Goal: Check status

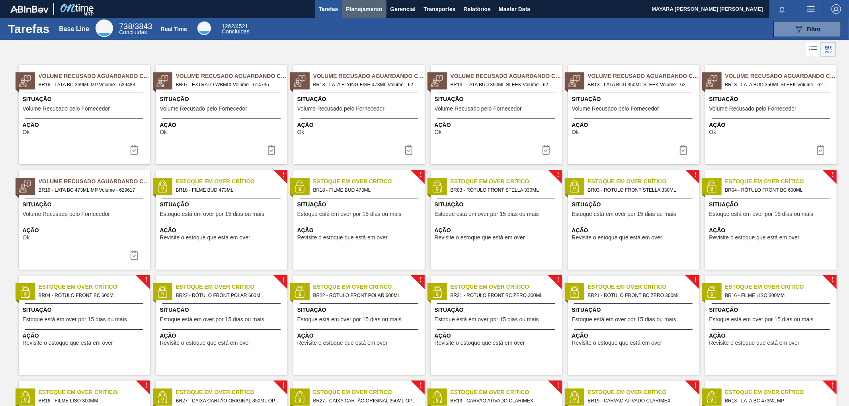
click at [375, 10] on span "Planejamento" at bounding box center [364, 9] width 36 height 10
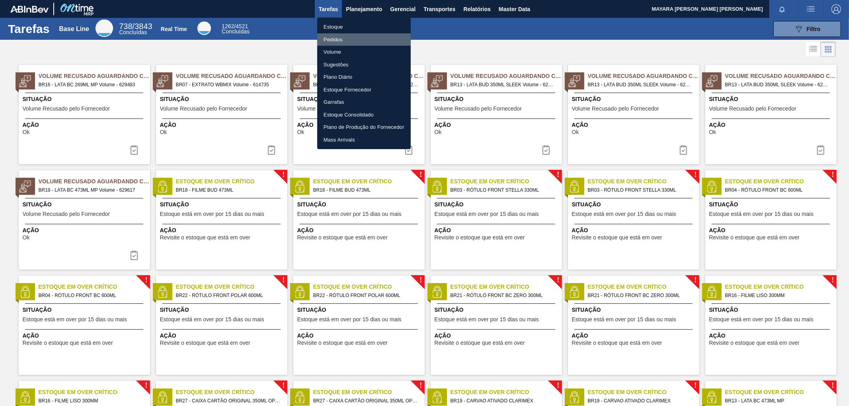
click at [337, 40] on li "Pedidos" at bounding box center [364, 39] width 94 height 13
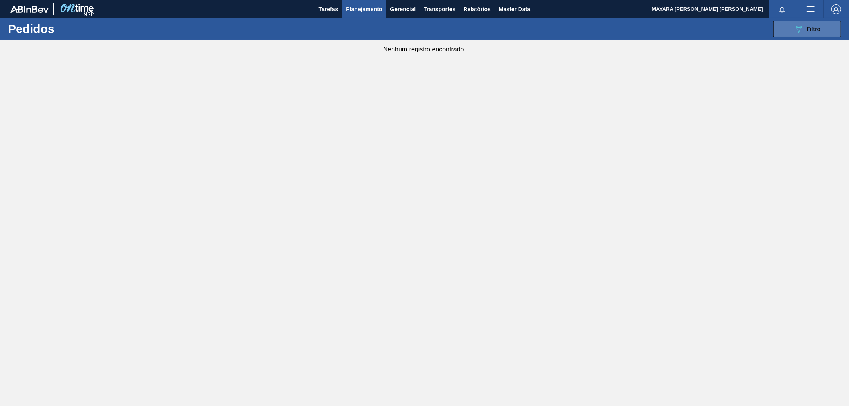
click at [804, 29] on div "089F7B8B-B2A5-4AFE-B5C0-19BA573D28AC Filtro" at bounding box center [807, 29] width 27 height 10
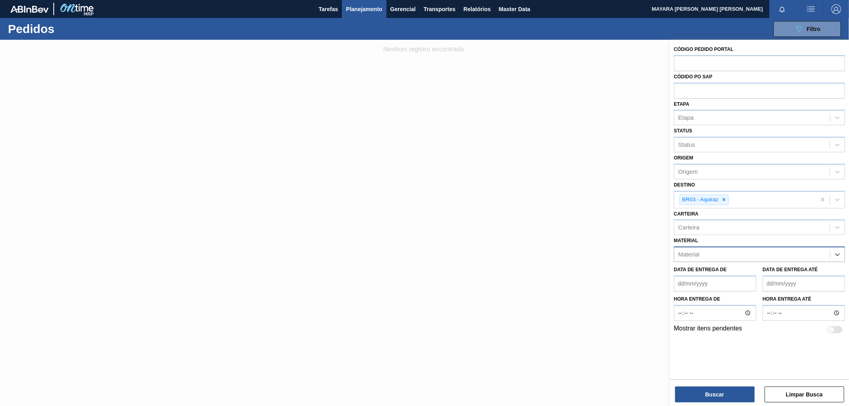
paste input "20005447"
type input "20005447"
drag, startPoint x: 763, startPoint y: 269, endPoint x: 752, endPoint y: 275, distance: 12.1
click at [763, 269] on div "20005447 - ROT FRONT STELLA 600 429 CX48MIL" at bounding box center [759, 274] width 171 height 15
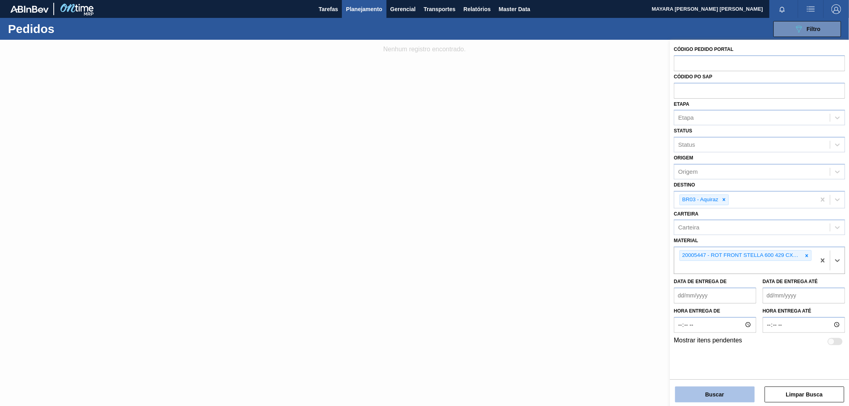
click at [711, 391] on button "Buscar" at bounding box center [715, 395] width 80 height 16
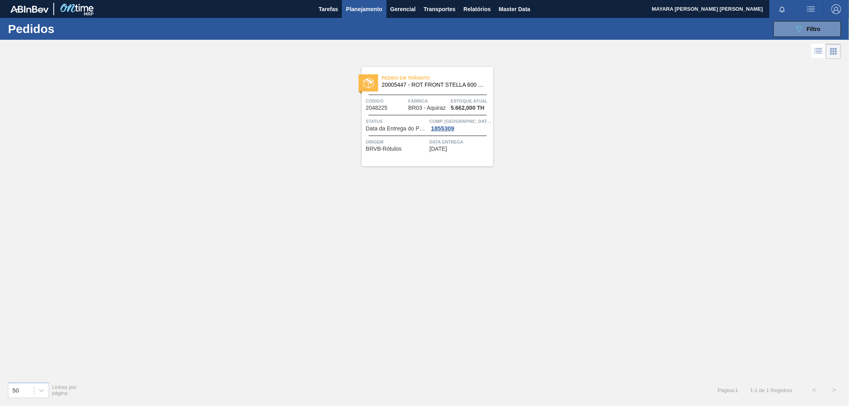
click at [381, 112] on div "Pedido [PERSON_NAME] 20005447 - ROT FRONT STELLA 600 429 CX48MIL Código 2048225…" at bounding box center [427, 117] width 131 height 100
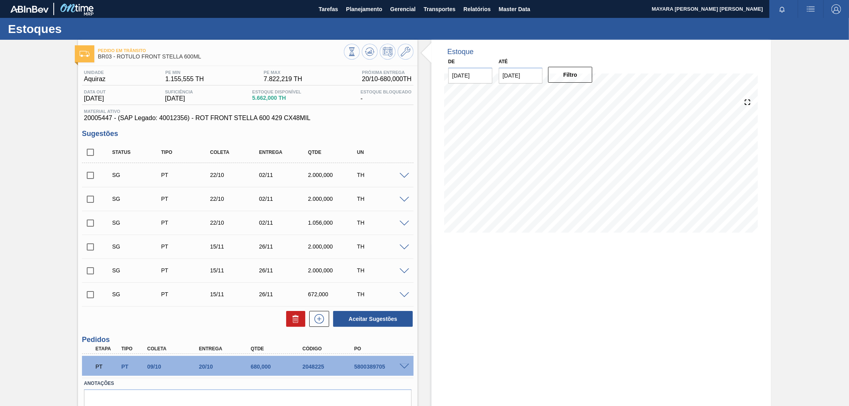
scroll to position [37, 0]
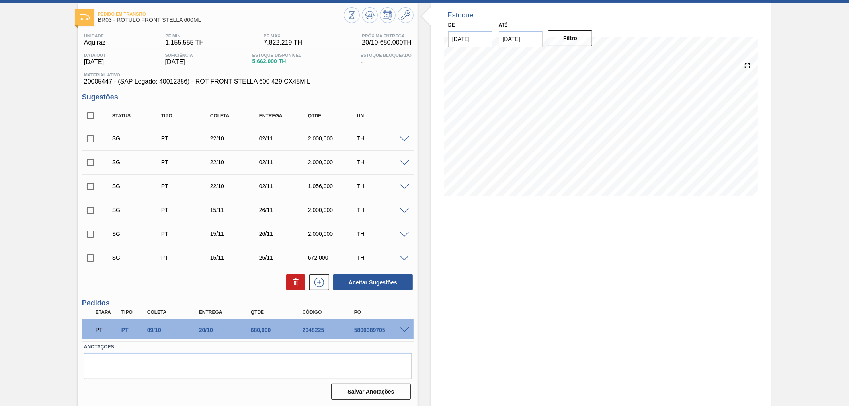
click at [403, 329] on span at bounding box center [405, 331] width 10 height 6
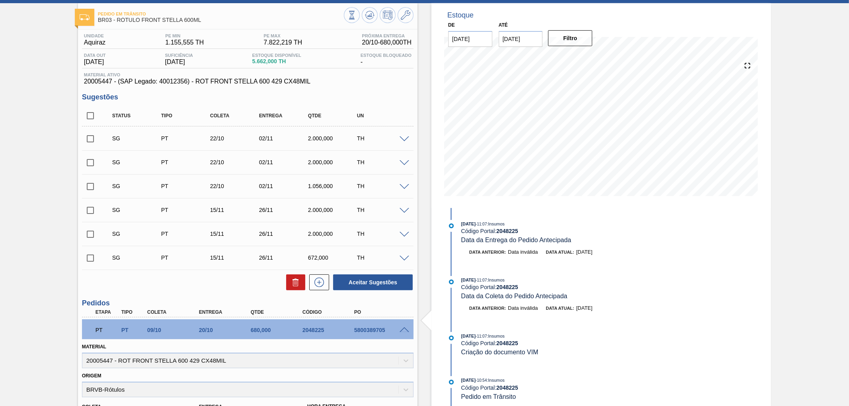
scroll to position [213, 0]
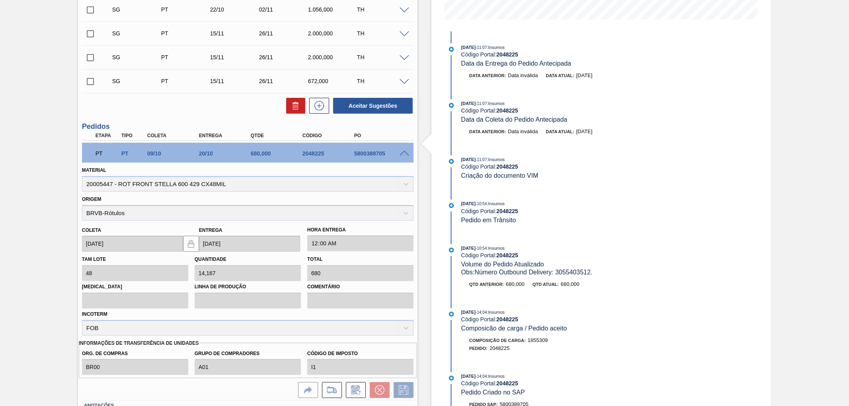
click at [359, 154] on div "5800389705" at bounding box center [381, 153] width 59 height 6
copy div "5800389705"
